Goal: Find contact information: Find contact information

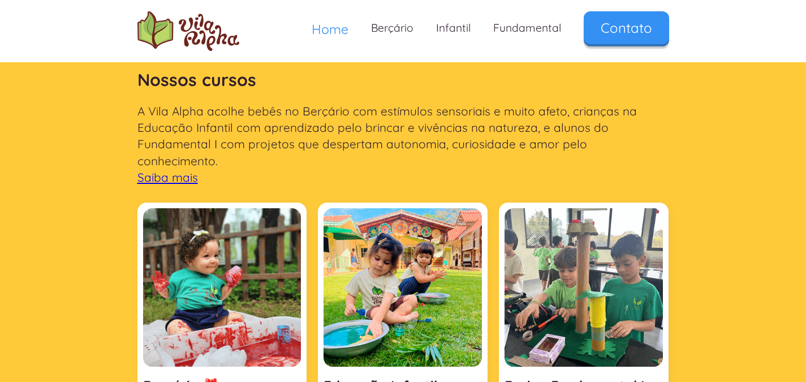
scroll to position [390, 0]
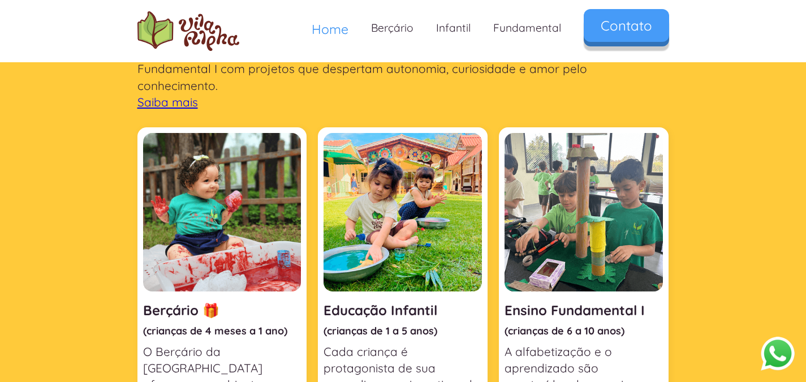
click at [617, 37] on link "Contato" at bounding box center [626, 25] width 85 height 33
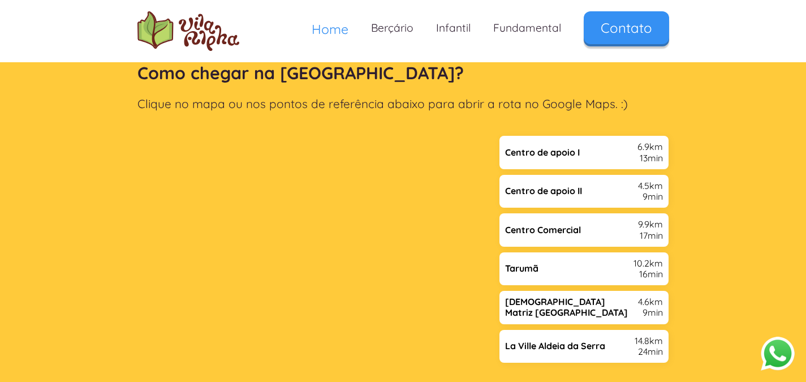
scroll to position [2322, 0]
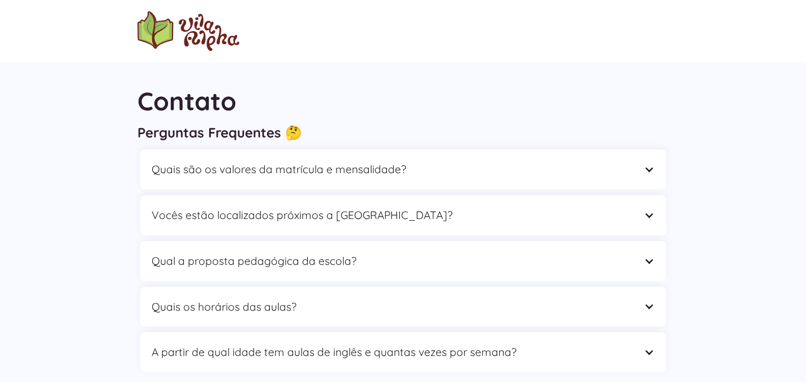
scroll to position [15, 0]
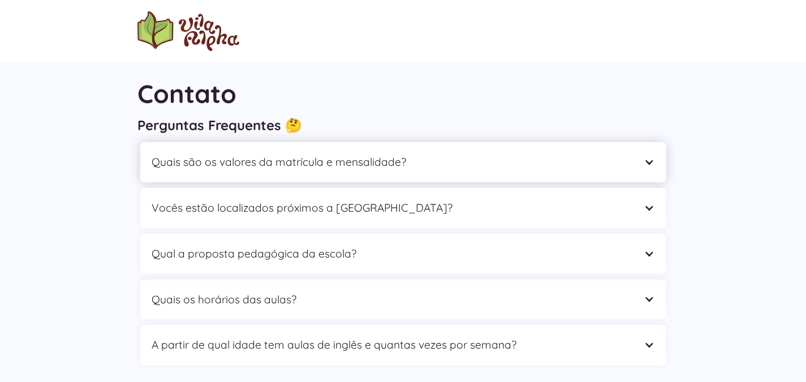
click at [461, 174] on div "Quais são os valores da matrícula e mensalidade?" at bounding box center [403, 162] width 526 height 40
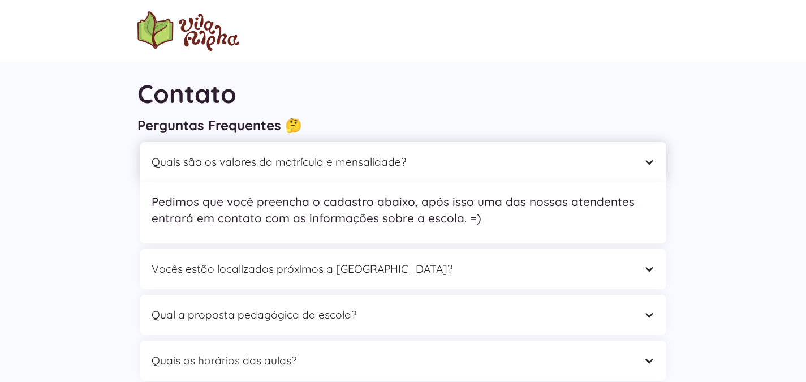
scroll to position [0, 0]
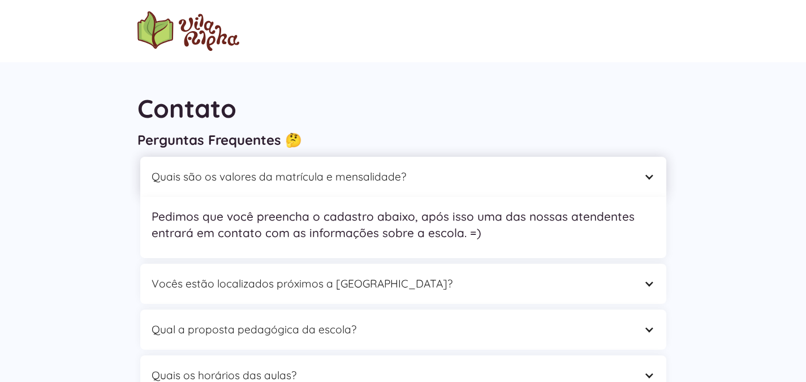
click at [463, 170] on div "Quais são os valores da matrícula e mensalidade?" at bounding box center [392, 177] width 481 height 18
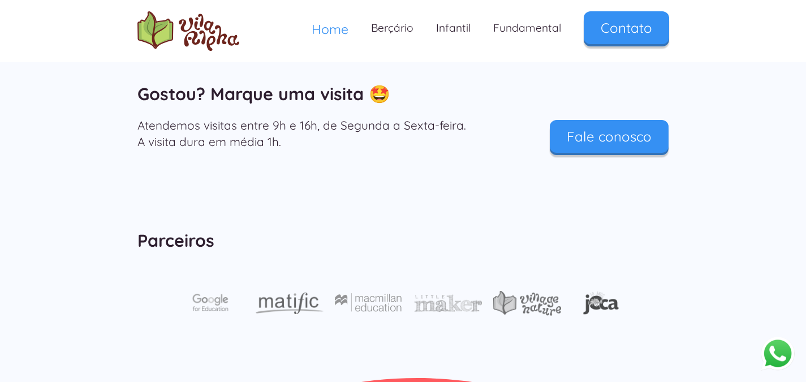
scroll to position [3849, 0]
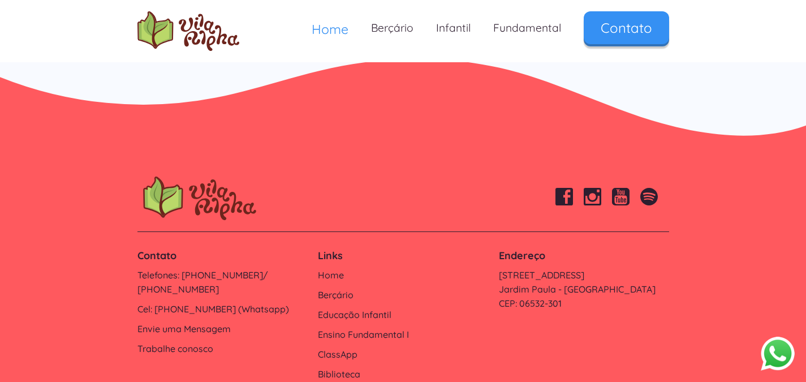
click at [595, 188] on img at bounding box center [593, 197] width 18 height 18
